Goal: Task Accomplishment & Management: Complete application form

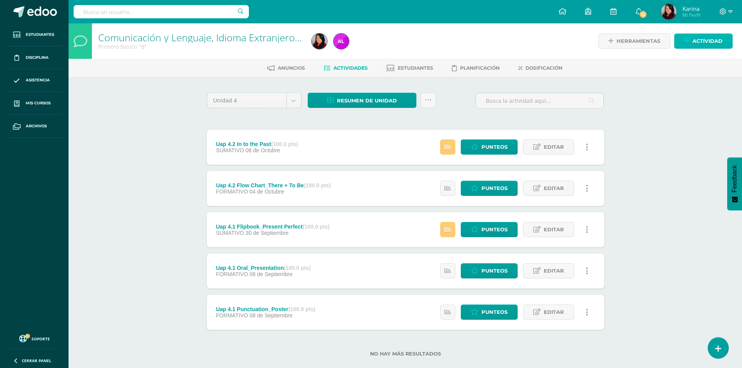
click at [704, 35] on span "Actividad" at bounding box center [707, 41] width 30 height 14
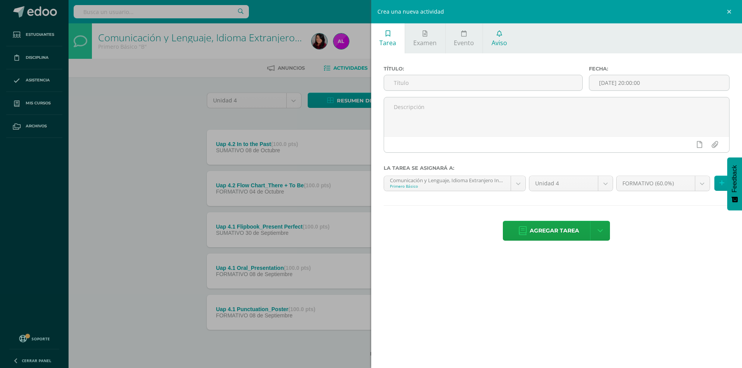
click at [495, 44] on span "Aviso" at bounding box center [500, 43] width 16 height 9
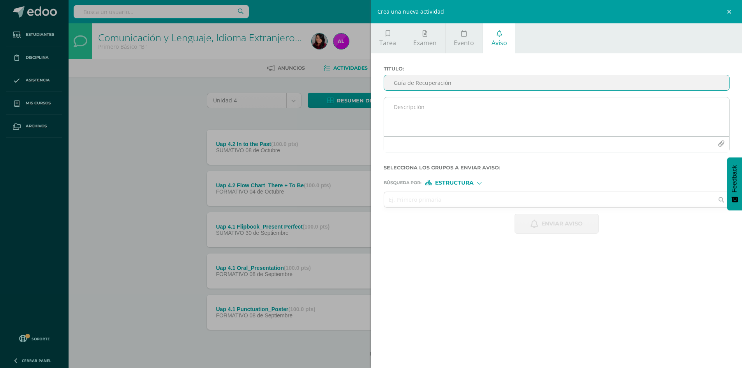
type input "Guía de Recuperación"
click at [477, 110] on textarea at bounding box center [556, 116] width 345 height 39
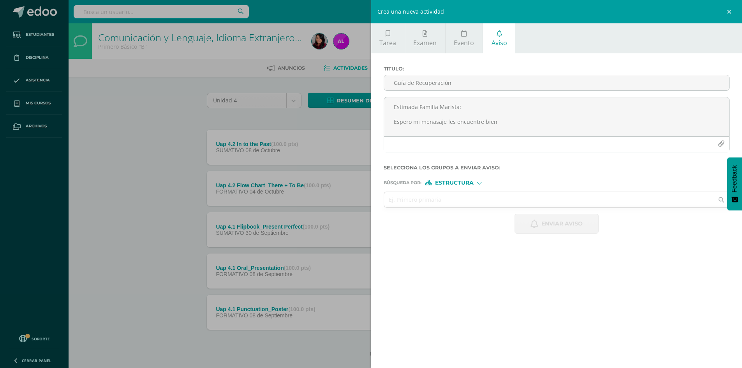
click at [151, 189] on div "Crea una nueva actividad Tarea Examen Evento Aviso Título: Fecha: [DATE] 20:00:…" at bounding box center [371, 184] width 742 height 368
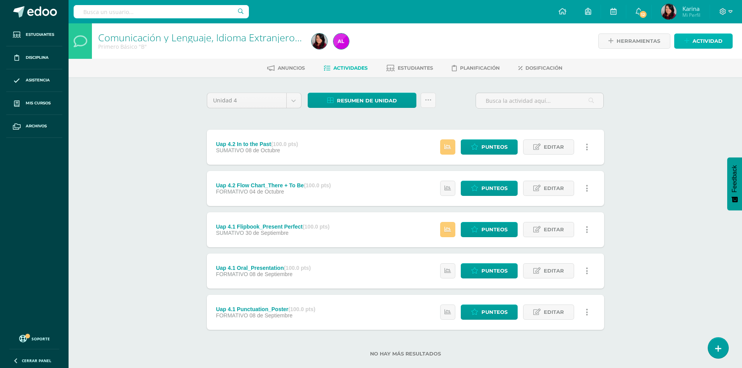
click at [725, 48] on link "Actividad" at bounding box center [703, 40] width 58 height 15
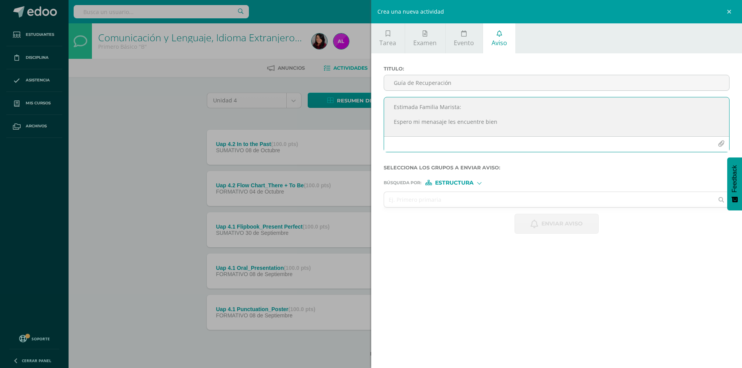
click at [507, 119] on textarea "Estimada Familia Marista: Espero mi menasaje les encuentre bien" at bounding box center [556, 116] width 345 height 39
click at [676, 128] on textarea "Estimada Familia Marista: Espero mi menasaje les encuentre bien. A continuación…" at bounding box center [556, 116] width 345 height 39
drag, startPoint x: 431, startPoint y: 131, endPoint x: 397, endPoint y: 113, distance: 38.9
click at [397, 113] on textarea "Estimada Familia Marista: Espero mi menasaje les encuentre bien. A continuación…" at bounding box center [556, 116] width 345 height 39
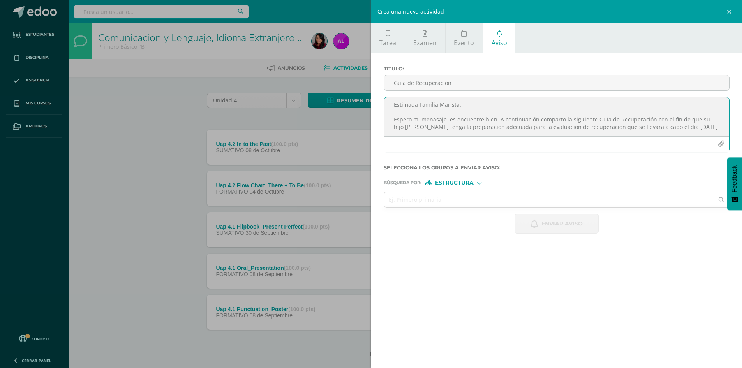
type textarea "Estimada Familia Marista: Espero mi menasaje les encuentre bien. A continuación…"
click at [659, 283] on div "Tarea Examen Evento Aviso Título: Fecha: [DATE] 20:00:00 La tarea se asignará a…" at bounding box center [556, 184] width 371 height 368
click at [659, 257] on div "Tarea Examen Evento Aviso Título: Fecha: [DATE] 20:00:00 La tarea se asignará a…" at bounding box center [556, 184] width 371 height 368
click at [146, 164] on div "Crea una nueva actividad Tarea Examen Evento Aviso Título: Fecha: [DATE] 20:00:…" at bounding box center [371, 184] width 742 height 368
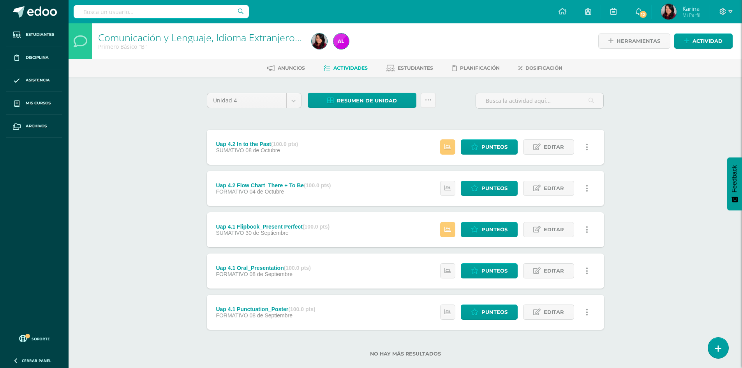
scroll to position [0, 0]
click at [122, 205] on div "Comunicación y Lenguaje, Idioma Extranjero Inglés Primero Básico "B" Herramient…" at bounding box center [405, 202] width 673 height 358
